Goal: Information Seeking & Learning: Understand process/instructions

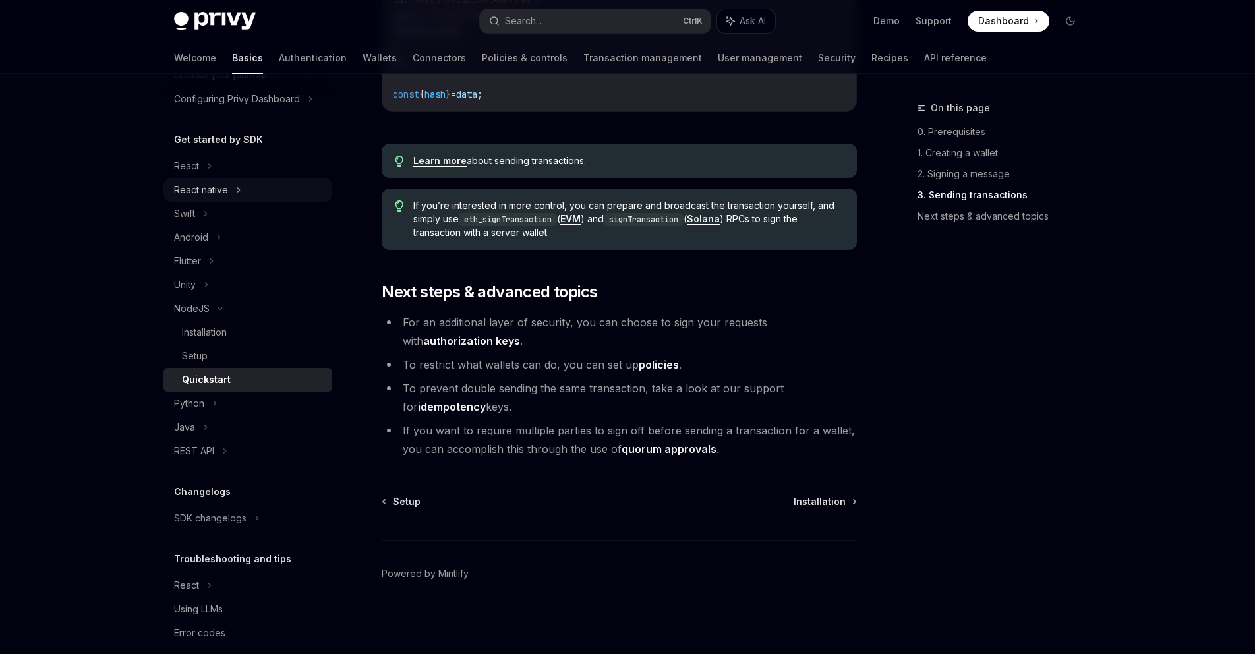
scroll to position [119, 0]
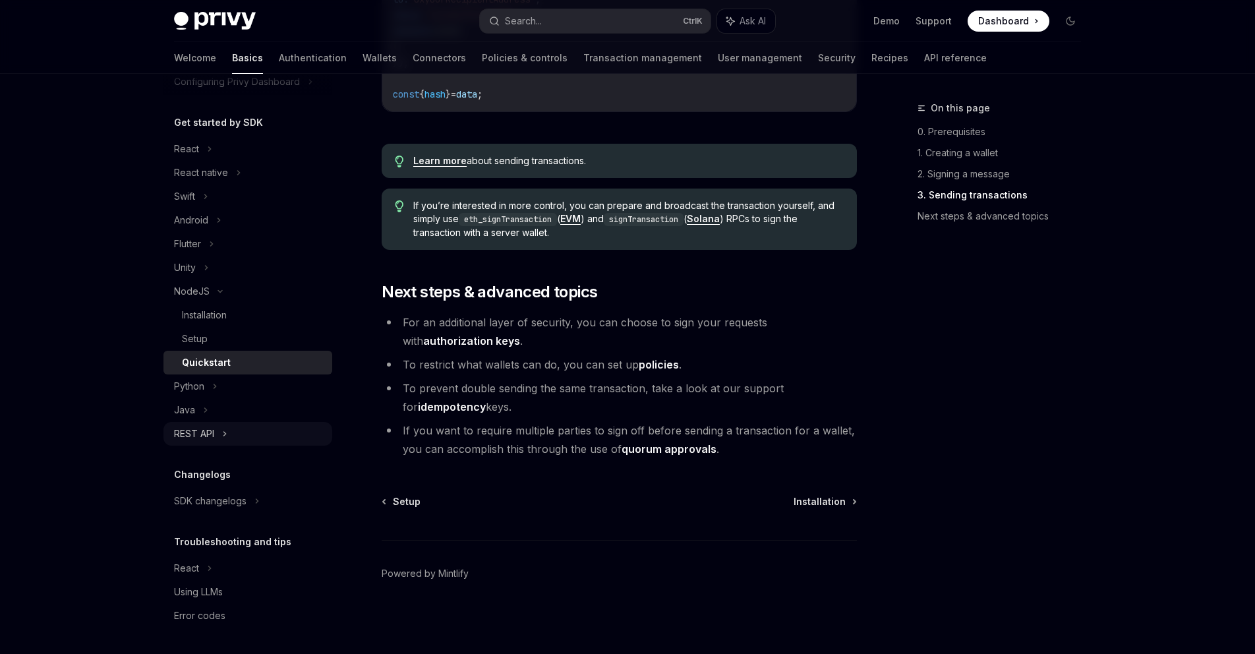
click at [194, 440] on div "REST API" at bounding box center [194, 434] width 40 height 16
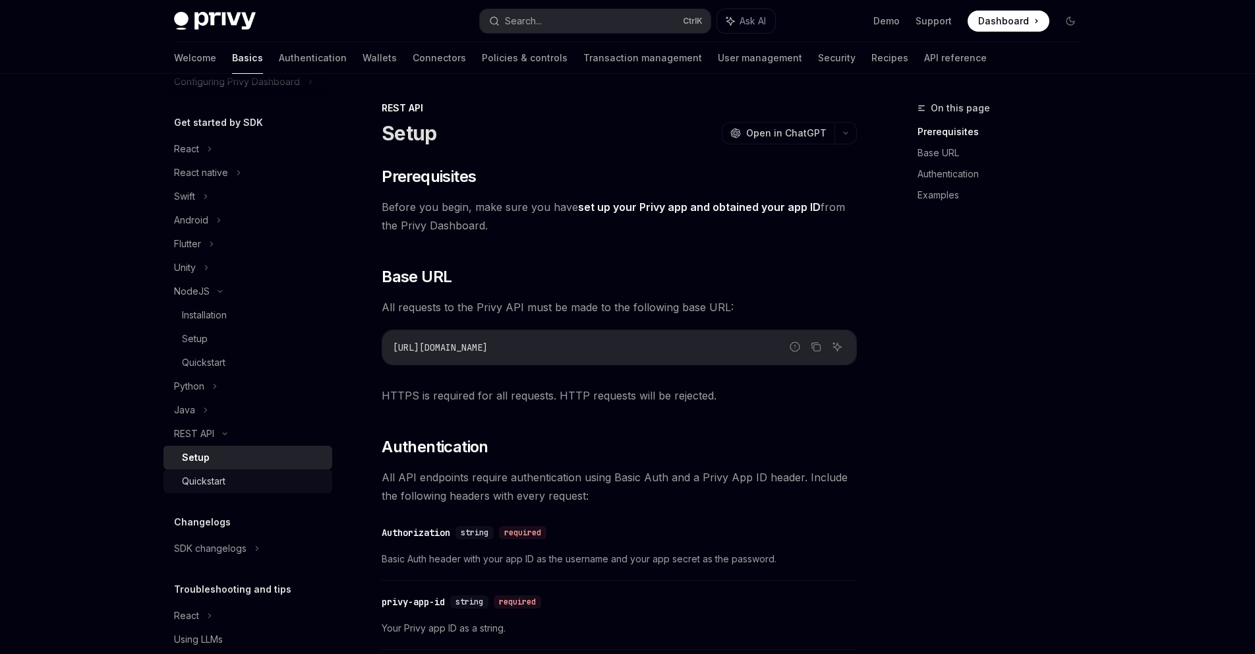
click at [208, 487] on div "Quickstart" at bounding box center [204, 481] width 44 height 16
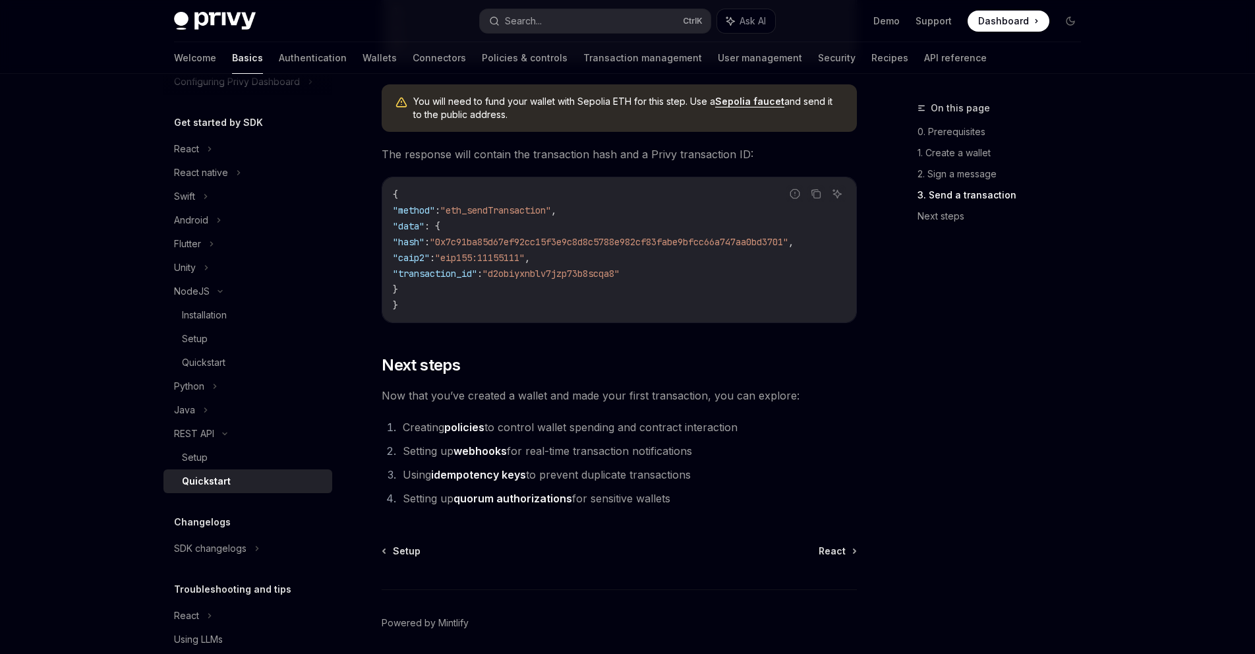
scroll to position [1661, 0]
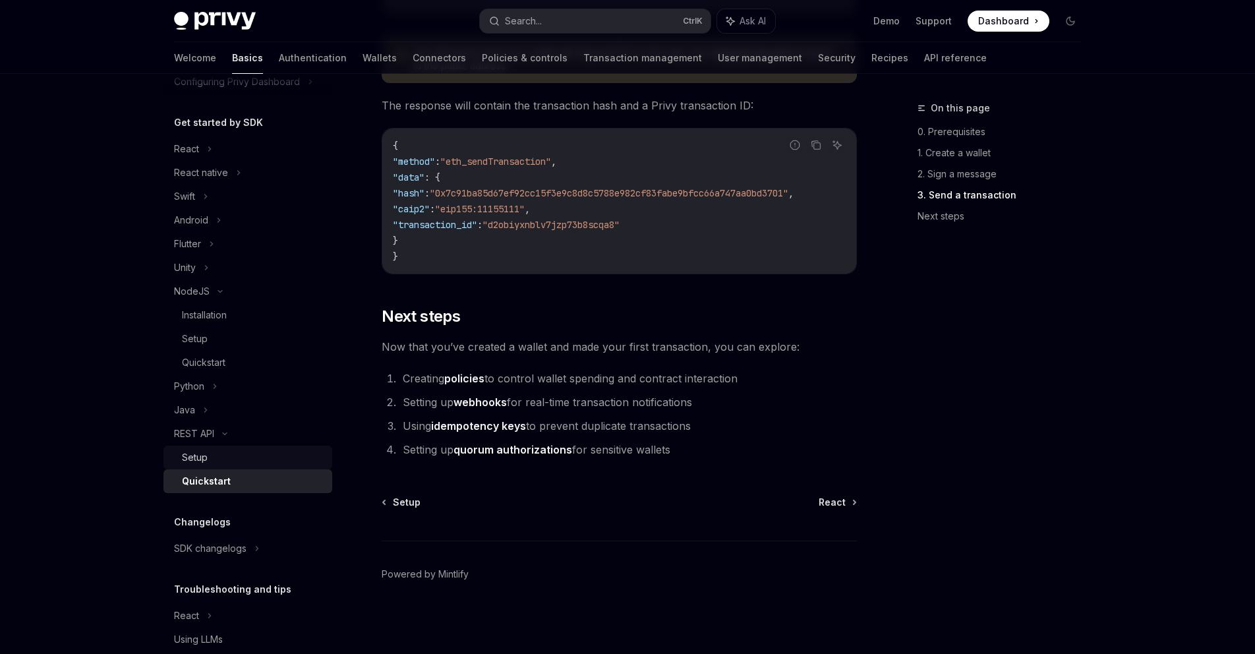
click at [200, 455] on div "Setup" at bounding box center [195, 458] width 26 height 16
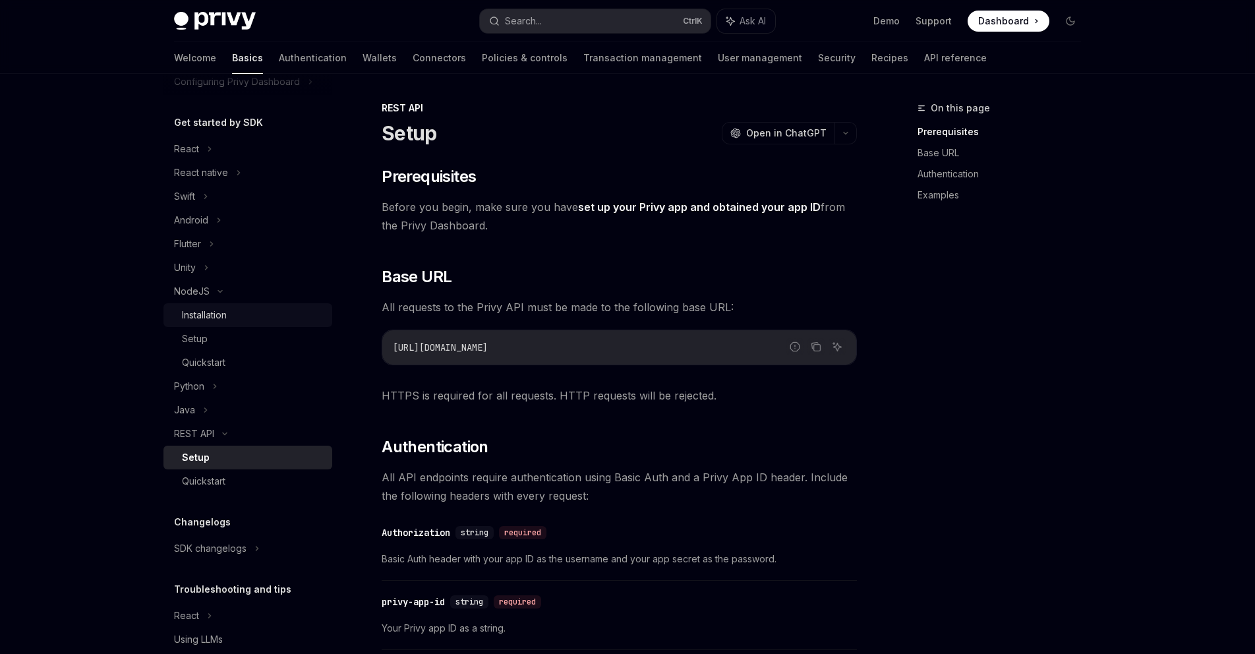
click at [202, 312] on div "Installation" at bounding box center [204, 315] width 45 height 16
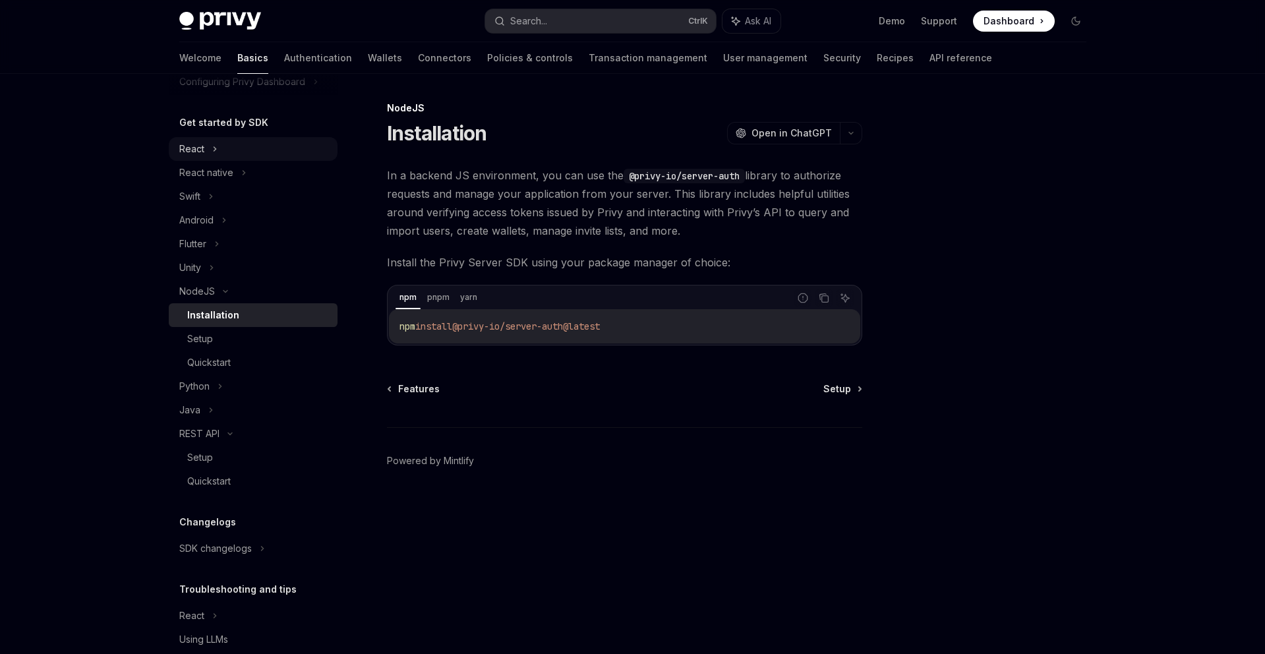
click at [185, 150] on div "React" at bounding box center [191, 149] width 25 height 16
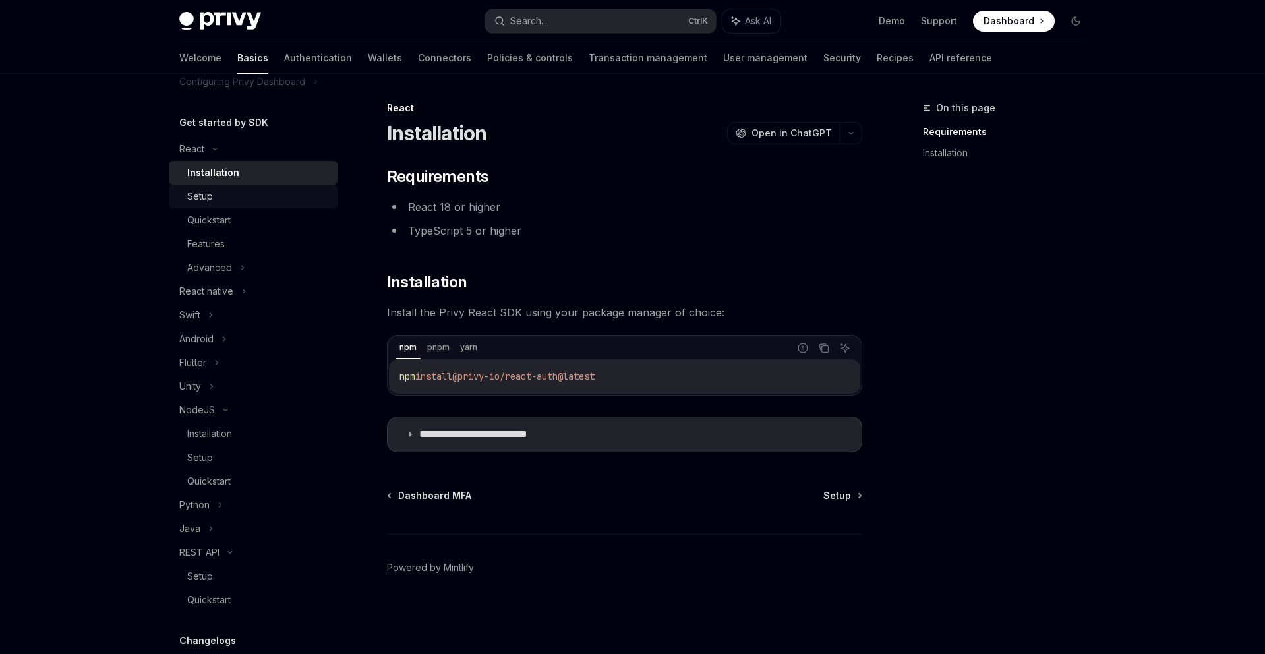
click at [217, 206] on link "Setup" at bounding box center [253, 197] width 169 height 24
type textarea "*"
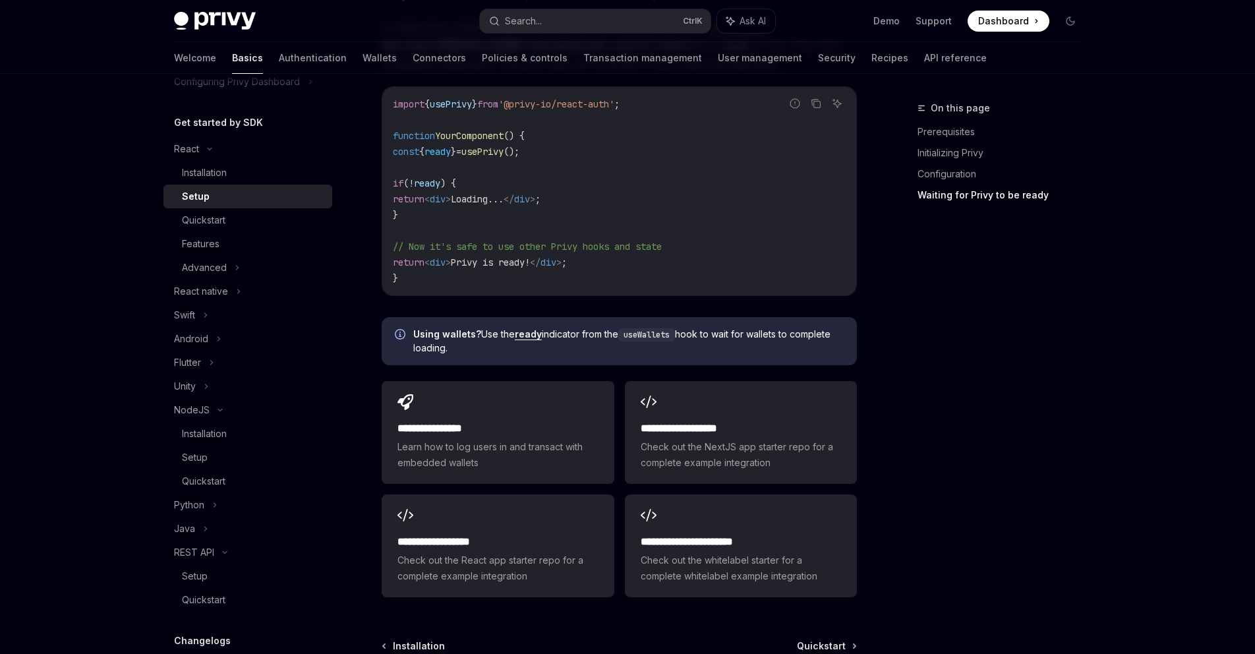
scroll to position [1582, 0]
